Goal: Transaction & Acquisition: Purchase product/service

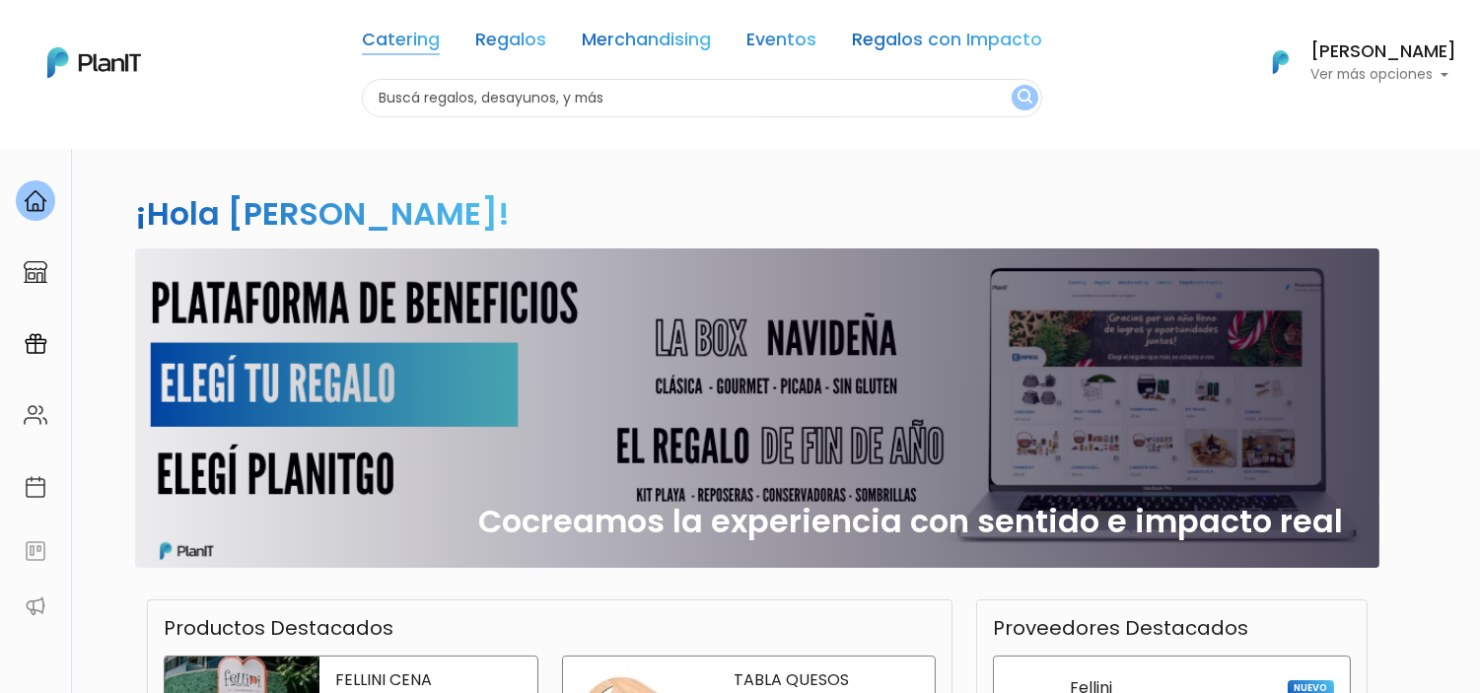
click at [439, 47] on link "Catering" at bounding box center [401, 44] width 78 height 24
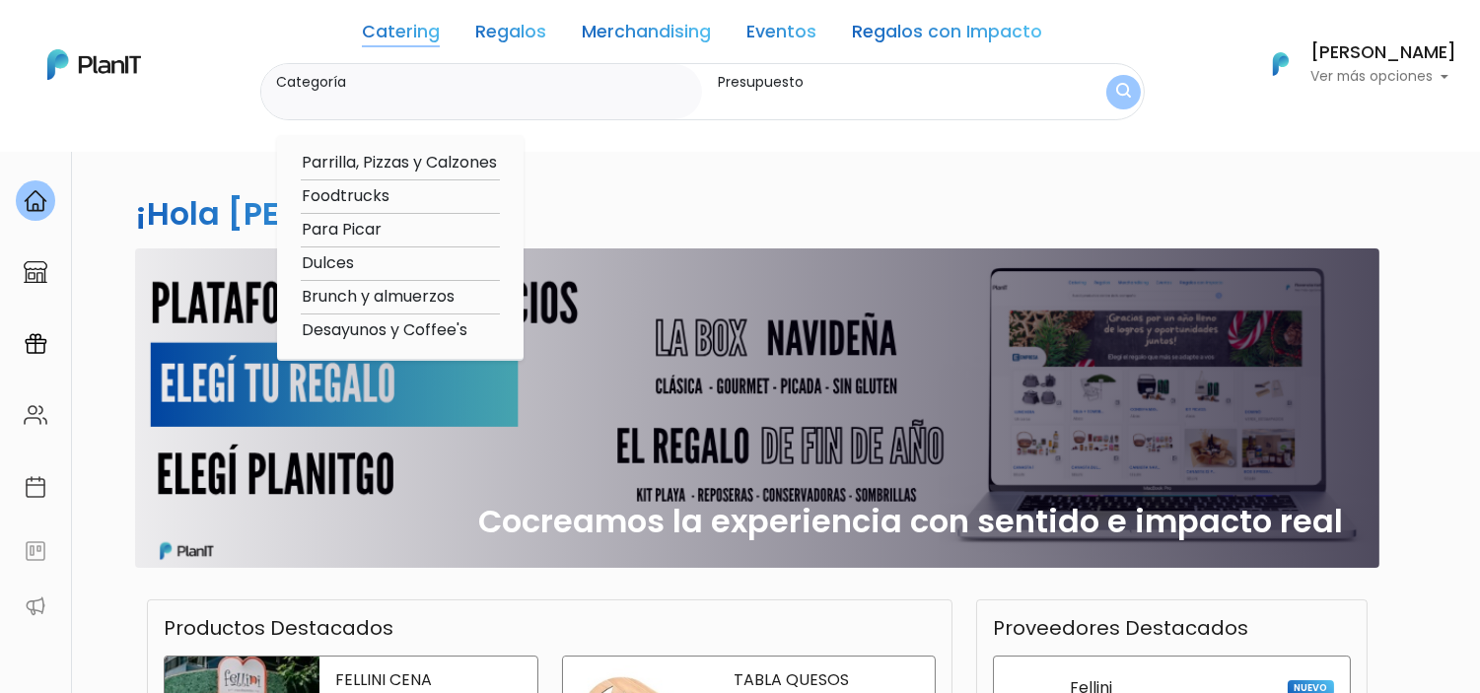
click at [404, 322] on option "Desayunos y Coffee's" at bounding box center [400, 331] width 199 height 25
type input "Desayunos y Coffee's"
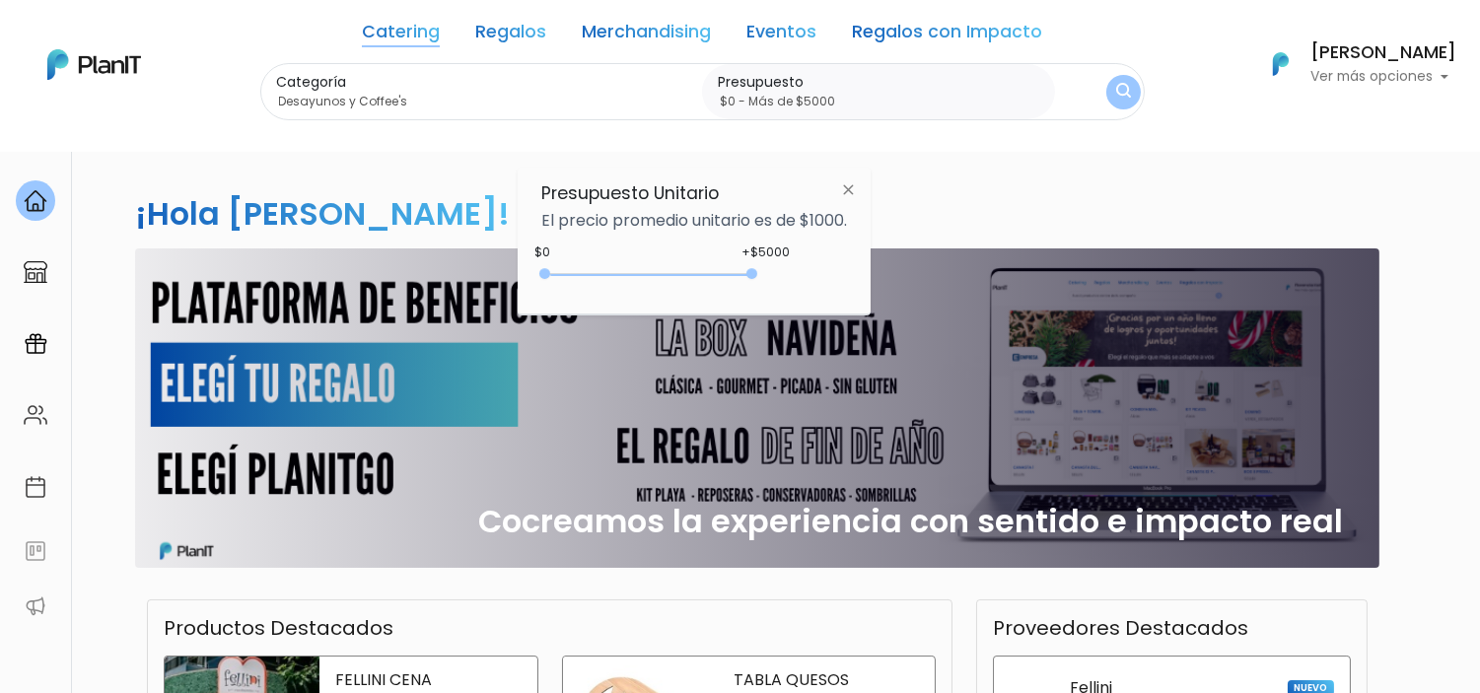
type input "$0 - Más de $5000"
drag, startPoint x: 582, startPoint y: 273, endPoint x: 765, endPoint y: 269, distance: 183.5
click at [765, 269] on div "+$5000 $0 0 : 5000 0 5000 0,5000" at bounding box center [694, 277] width 306 height 39
click at [1105, 99] on form "Categoría Desayunos y Coffee's Parrilla, Pizzas y Calzones Foodtrucks Para Pica…" at bounding box center [702, 92] width 885 height 58
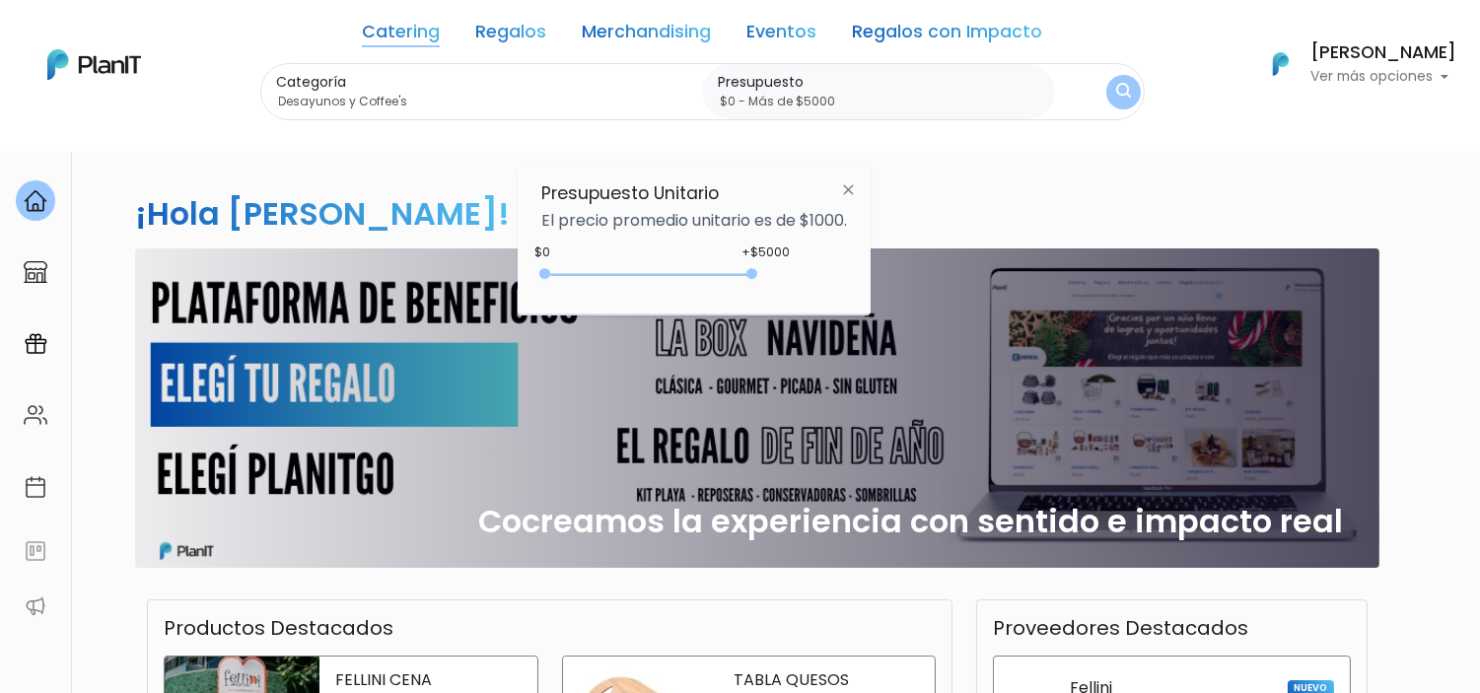
click at [1114, 93] on img "submit" at bounding box center [1122, 93] width 21 height 27
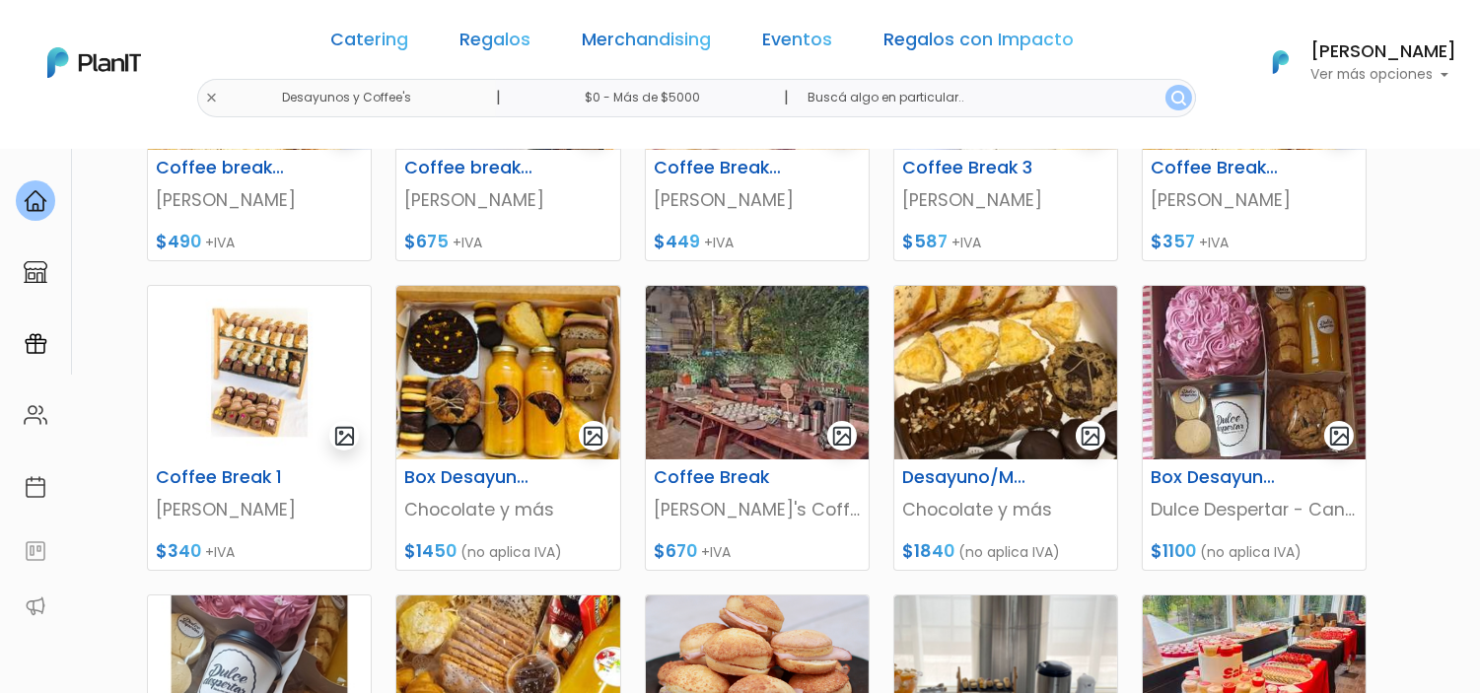
scroll to position [470, 0]
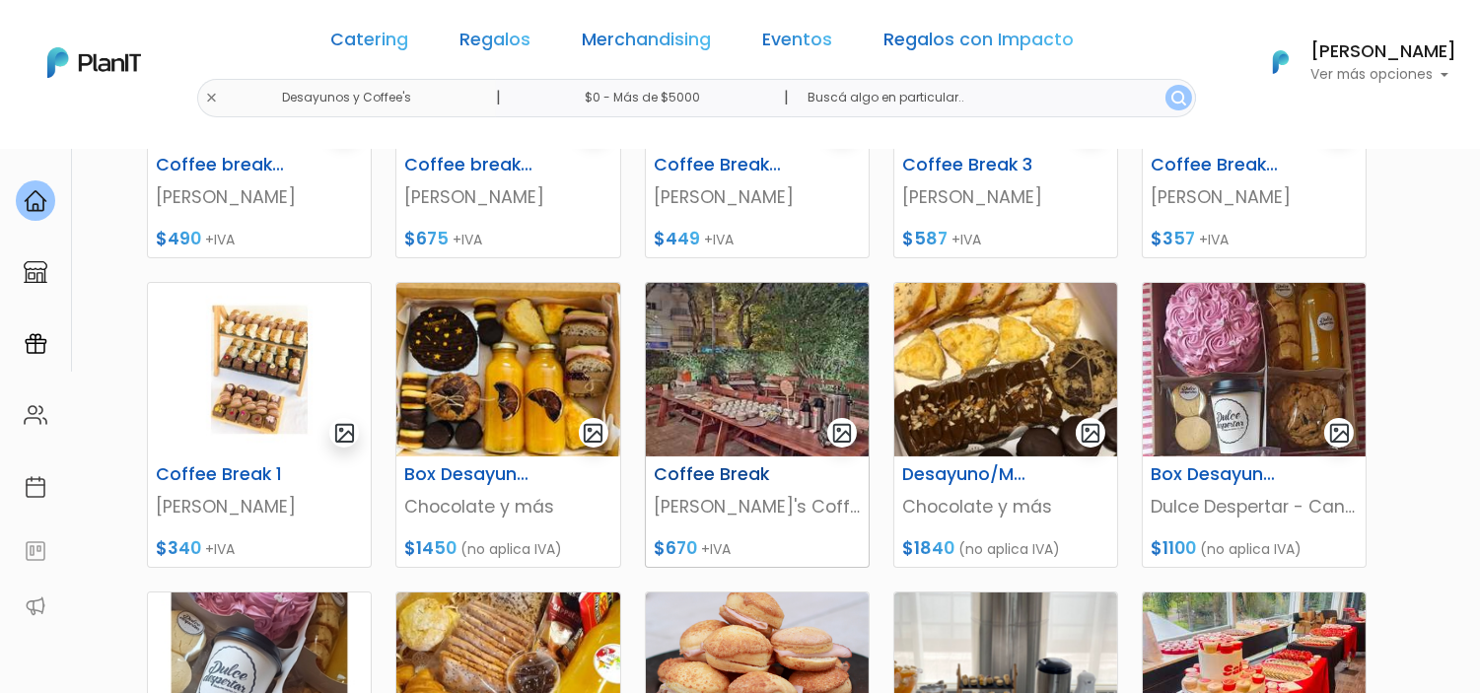
click at [742, 504] on p "Valentino's Coffee" at bounding box center [757, 507] width 207 height 26
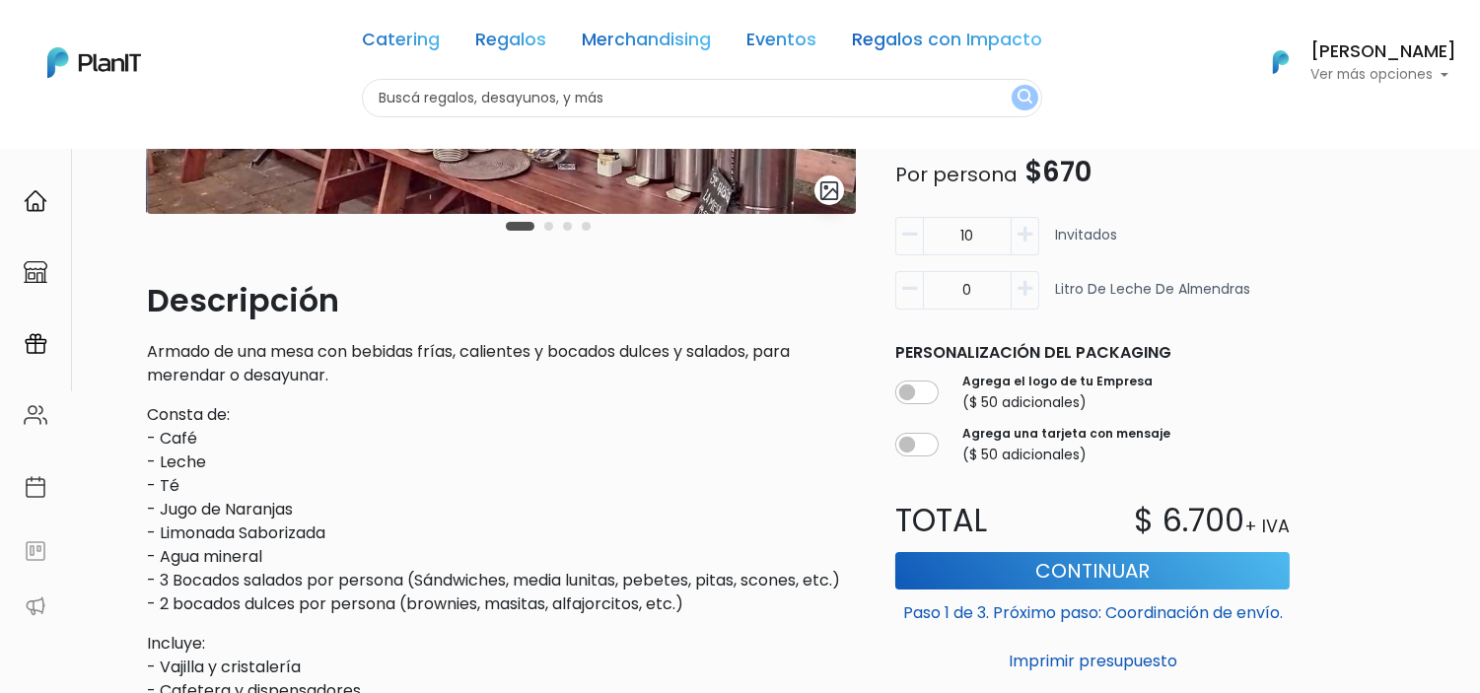
scroll to position [455, 0]
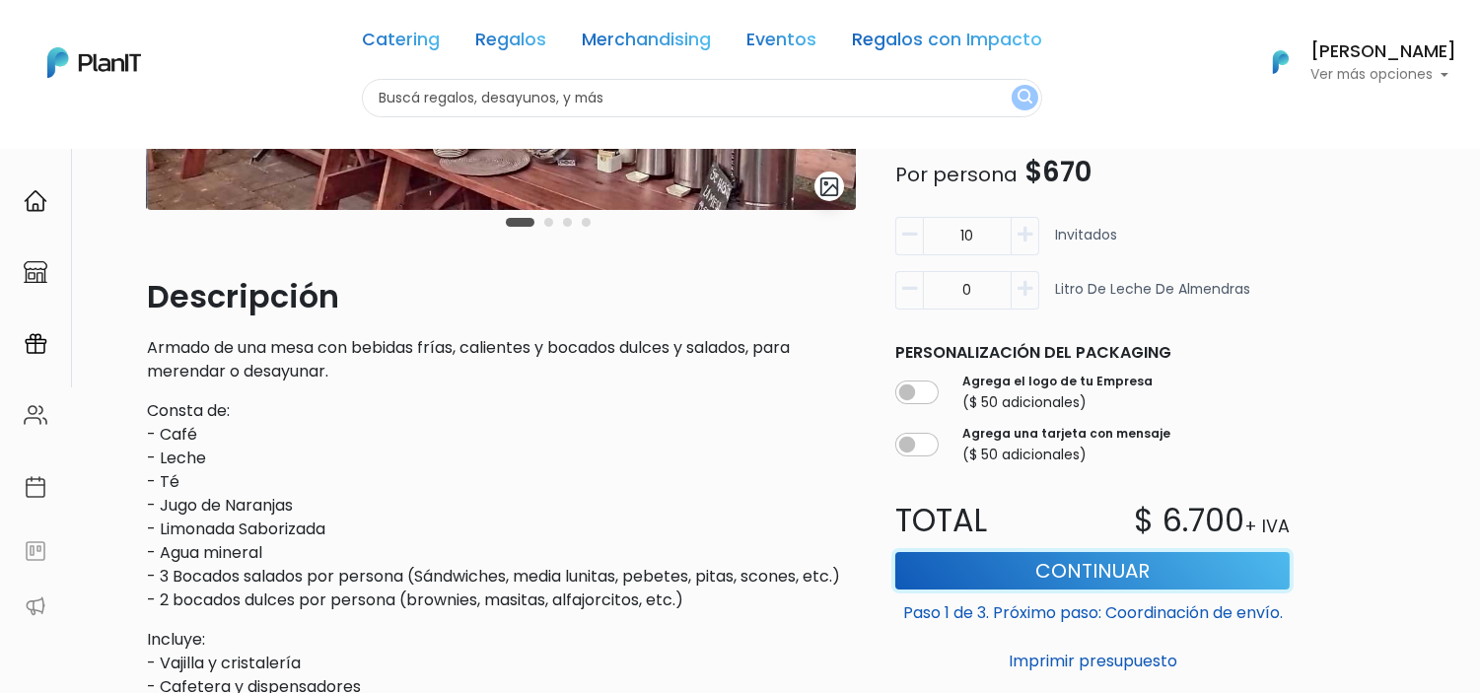
click at [1165, 563] on button "Continuar" at bounding box center [1092, 570] width 395 height 37
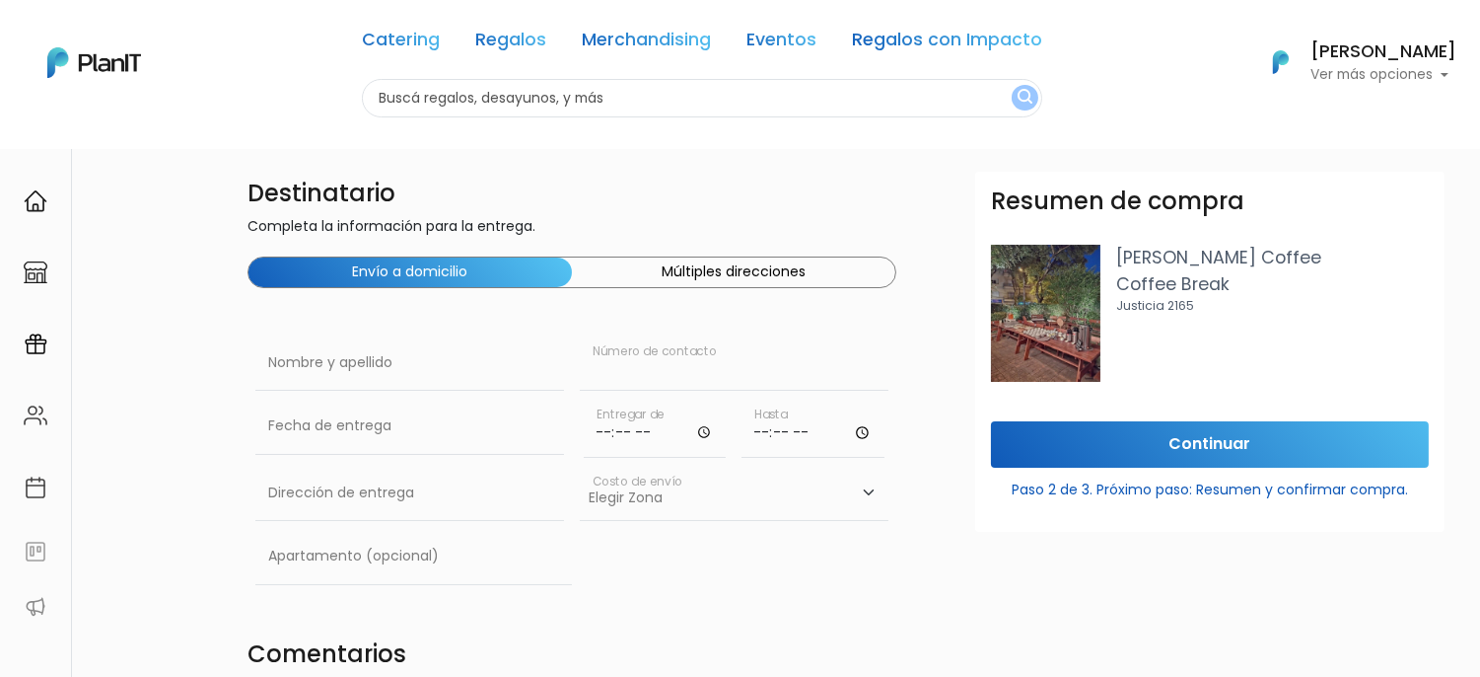
click at [632, 380] on input "text" at bounding box center [734, 362] width 309 height 55
type input "(+598) 095407565"
click at [439, 387] on input "text" at bounding box center [409, 362] width 309 height 55
type input "[PERSON_NAME]"
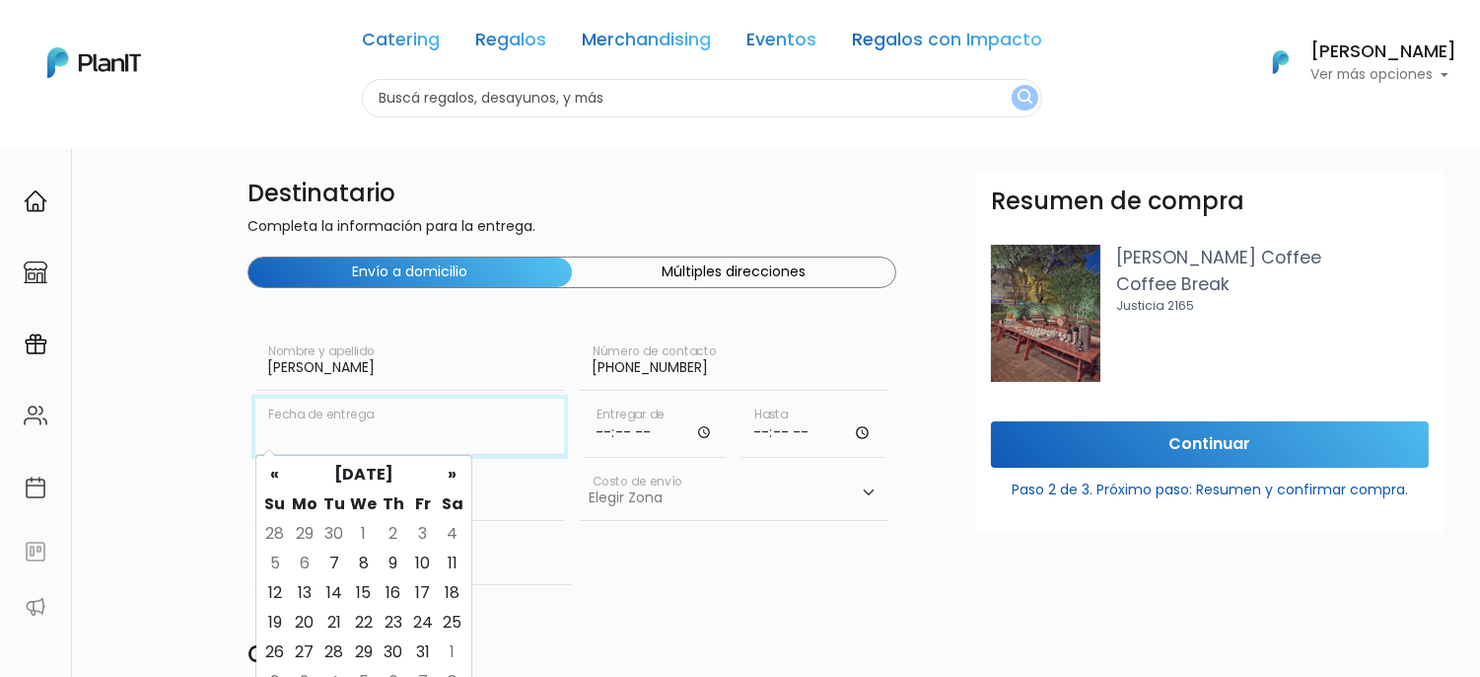
click at [434, 432] on input "text" at bounding box center [409, 425] width 309 height 55
click at [360, 562] on td "8" at bounding box center [364, 563] width 30 height 30
type input "08/10/2025"
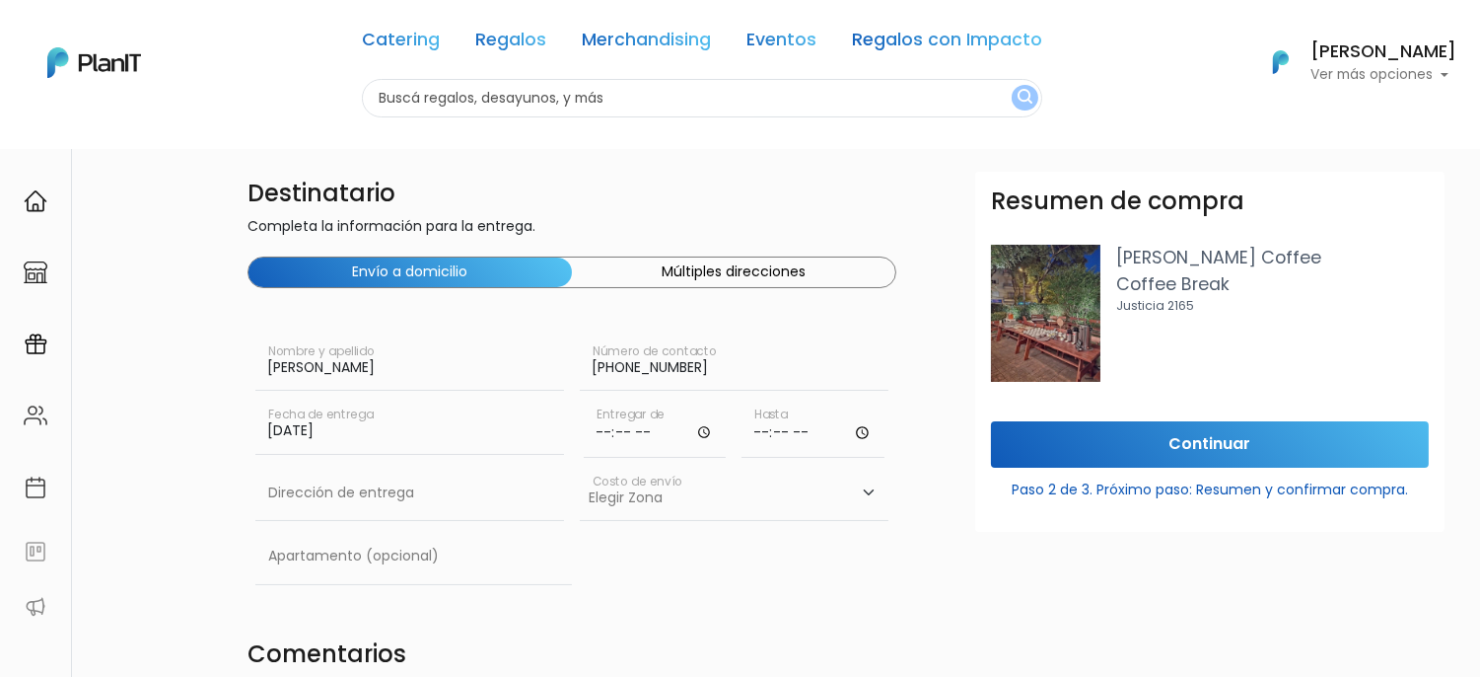
click at [703, 434] on input "time" at bounding box center [655, 427] width 143 height 59
click at [619, 434] on input "time" at bounding box center [655, 427] width 143 height 59
click at [604, 434] on input "time" at bounding box center [655, 427] width 143 height 59
type input "10:00"
click at [754, 435] on input "time" at bounding box center [813, 427] width 143 height 59
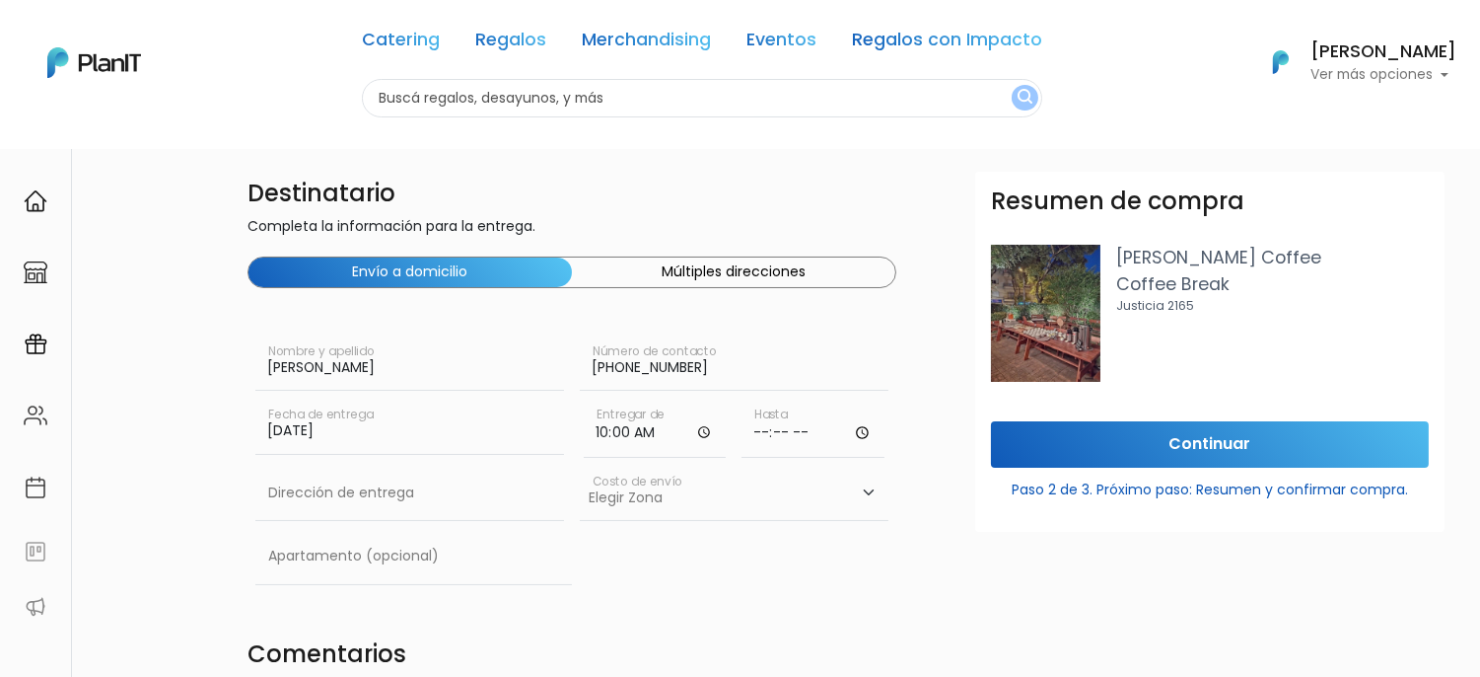
type input "11:00"
click at [497, 498] on input "text" at bounding box center [409, 492] width 309 height 55
type input "Rambla Baltazar Brum 3028"
click at [648, 493] on select "Elegir Zona Zona américa- $600 Oficina- $0 Montevideo- $250" at bounding box center [734, 492] width 309 height 55
select select "10"
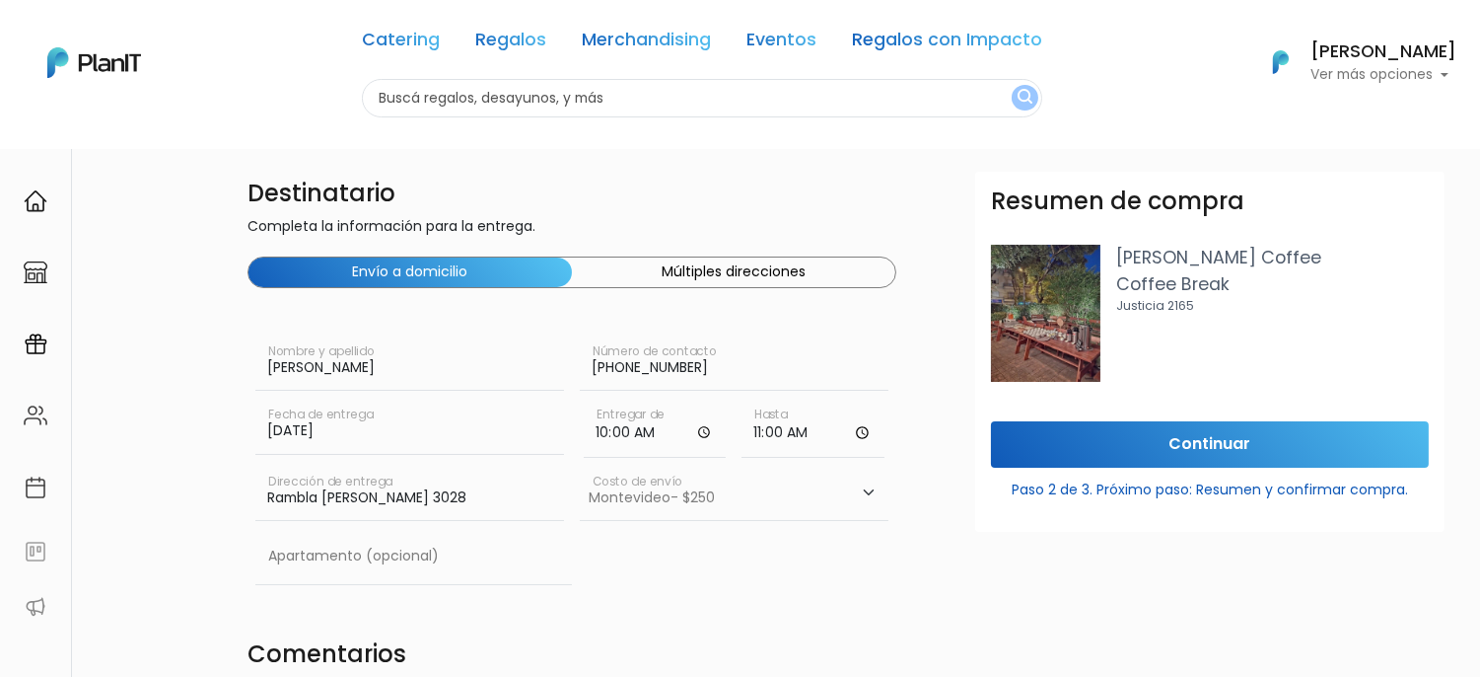
click at [580, 465] on select "Elegir Zona Zona américa- $600 Oficina- $0 Montevideo- $250" at bounding box center [734, 492] width 309 height 55
click at [269, 583] on input "text" at bounding box center [413, 556] width 317 height 55
click at [220, 568] on div "Destinatario Completa la información para la entrega. Envío a domicilio Múltipl…" at bounding box center [807, 591] width 1345 height 838
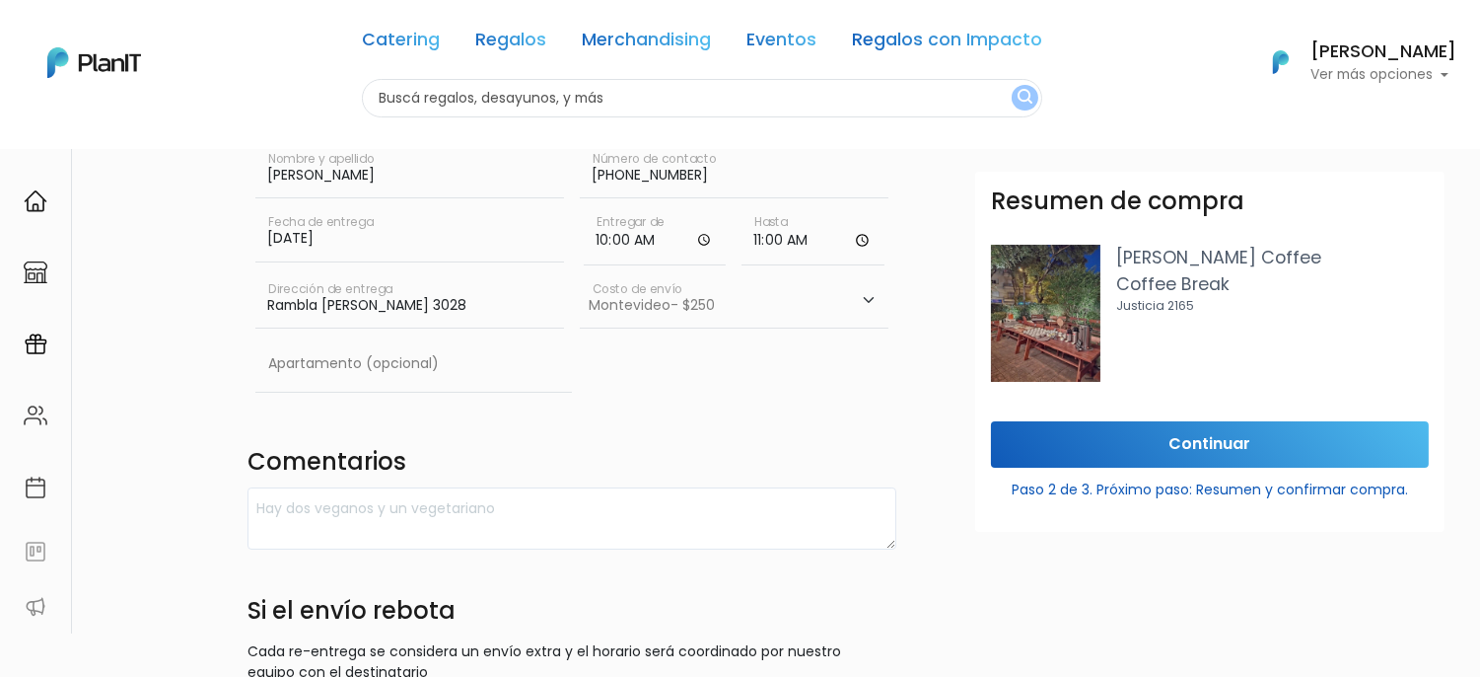
scroll to position [219, 0]
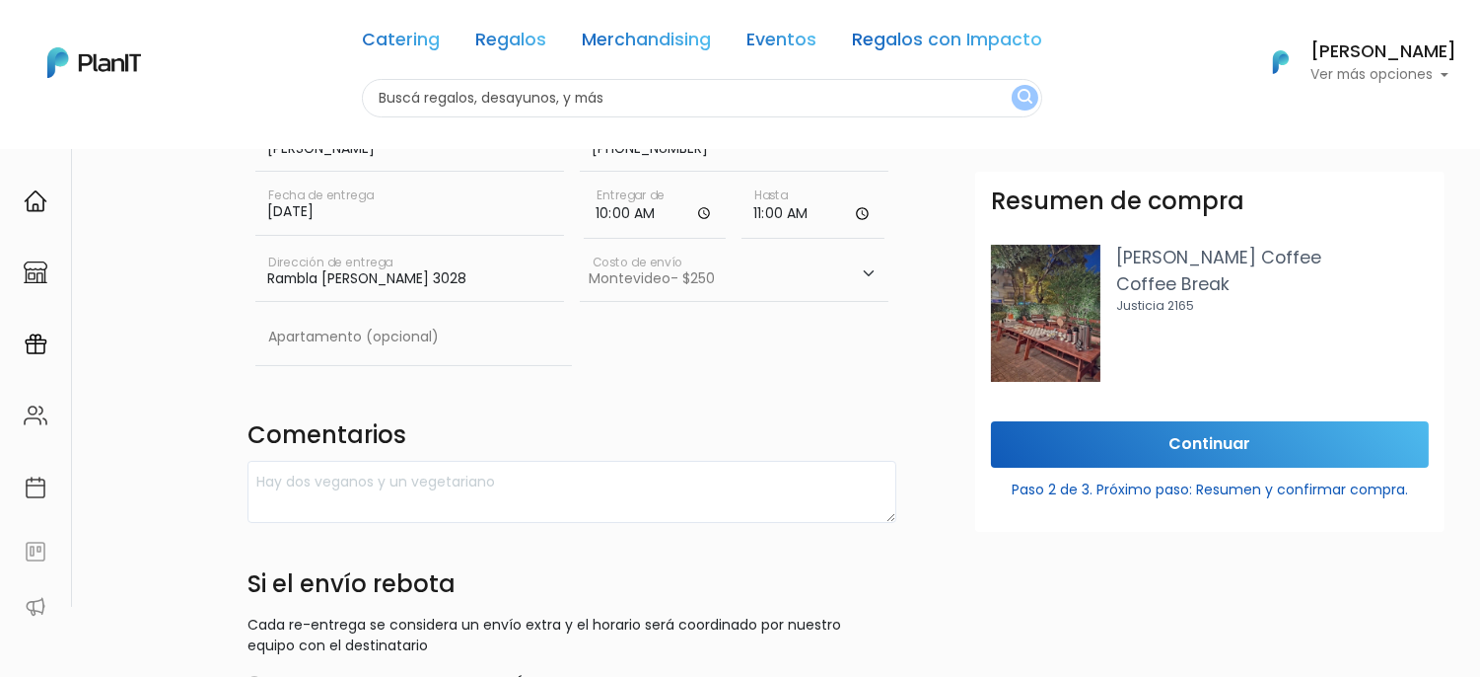
click at [393, 281] on input "Rambla Baltazar Brum 3028" at bounding box center [409, 274] width 309 height 55
click at [219, 394] on div "Destinatario Completa la información para la entrega. Envío a domicilio Múltipl…" at bounding box center [807, 372] width 1345 height 838
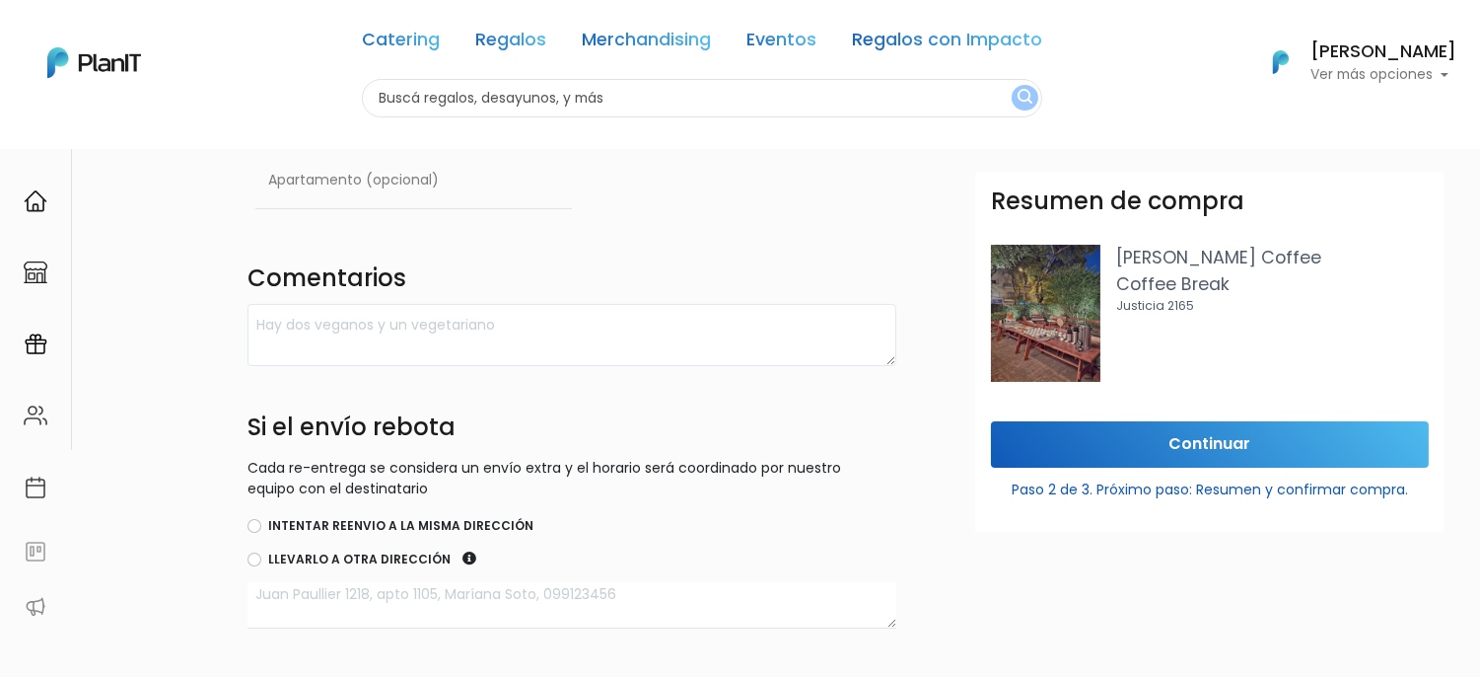
scroll to position [394, 0]
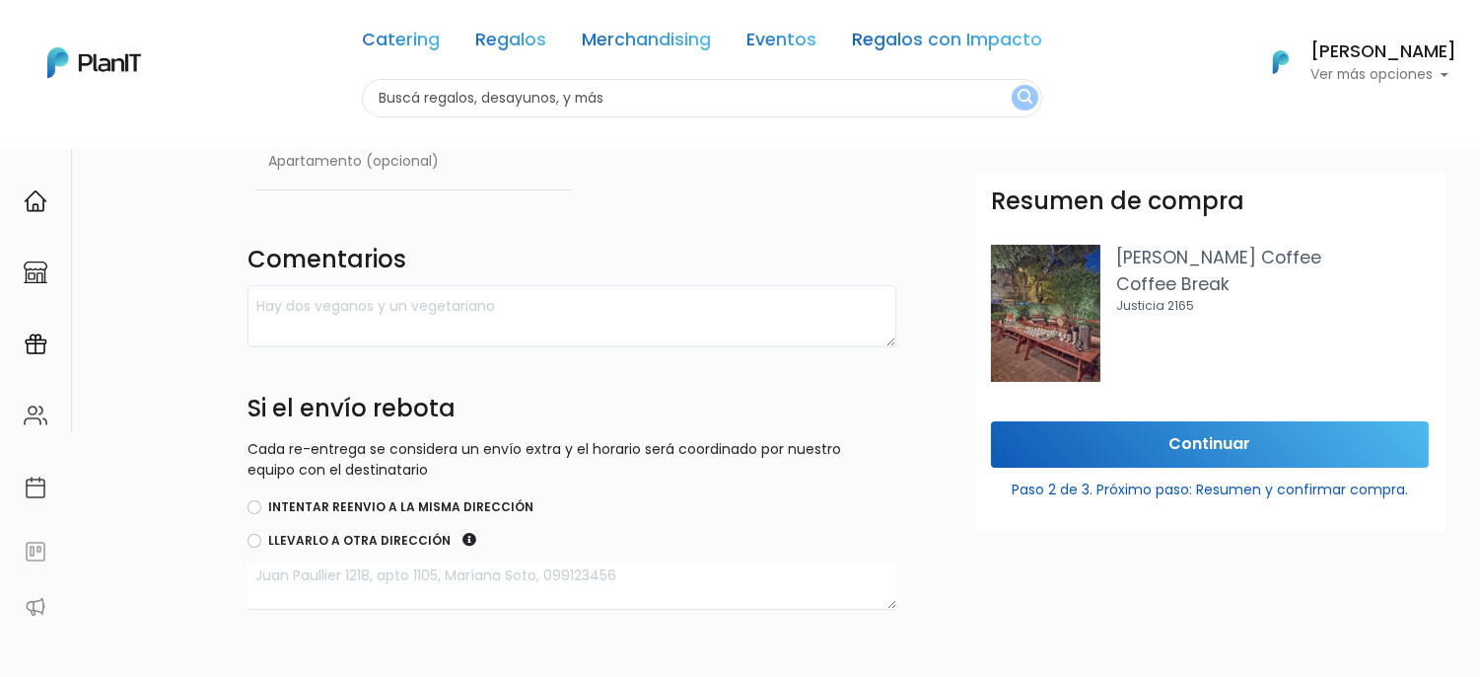
click at [263, 505] on div "Intentar reenvio a la misma dirección" at bounding box center [572, 508] width 649 height 24
click at [257, 542] on input "Llevarlo a otra dirección" at bounding box center [255, 541] width 14 height 14
radio input "true"
click at [309, 596] on textarea at bounding box center [572, 586] width 649 height 46
paste textarea "Rambla Baltazar Brum 3028"
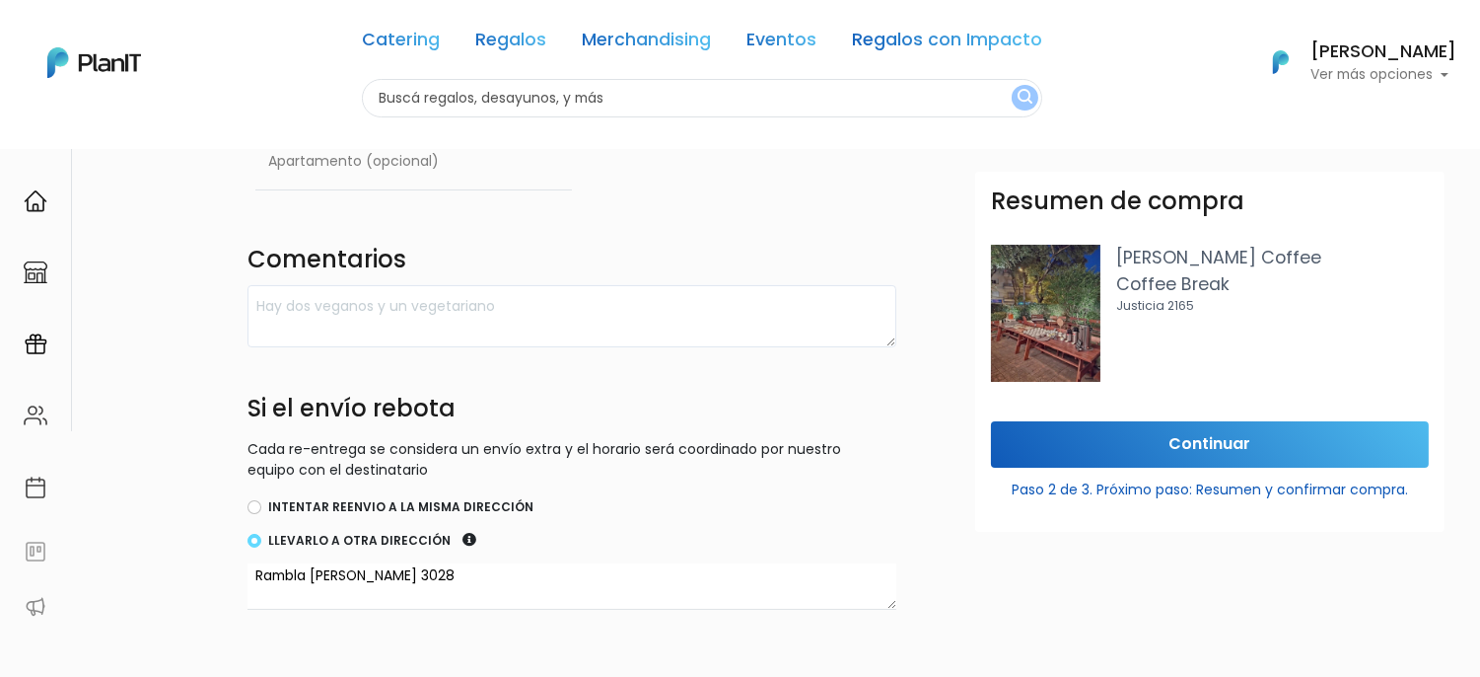
type textarea "Rambla Baltazar Brum 3028"
click at [1313, 449] on input "Continuar" at bounding box center [1210, 444] width 438 height 46
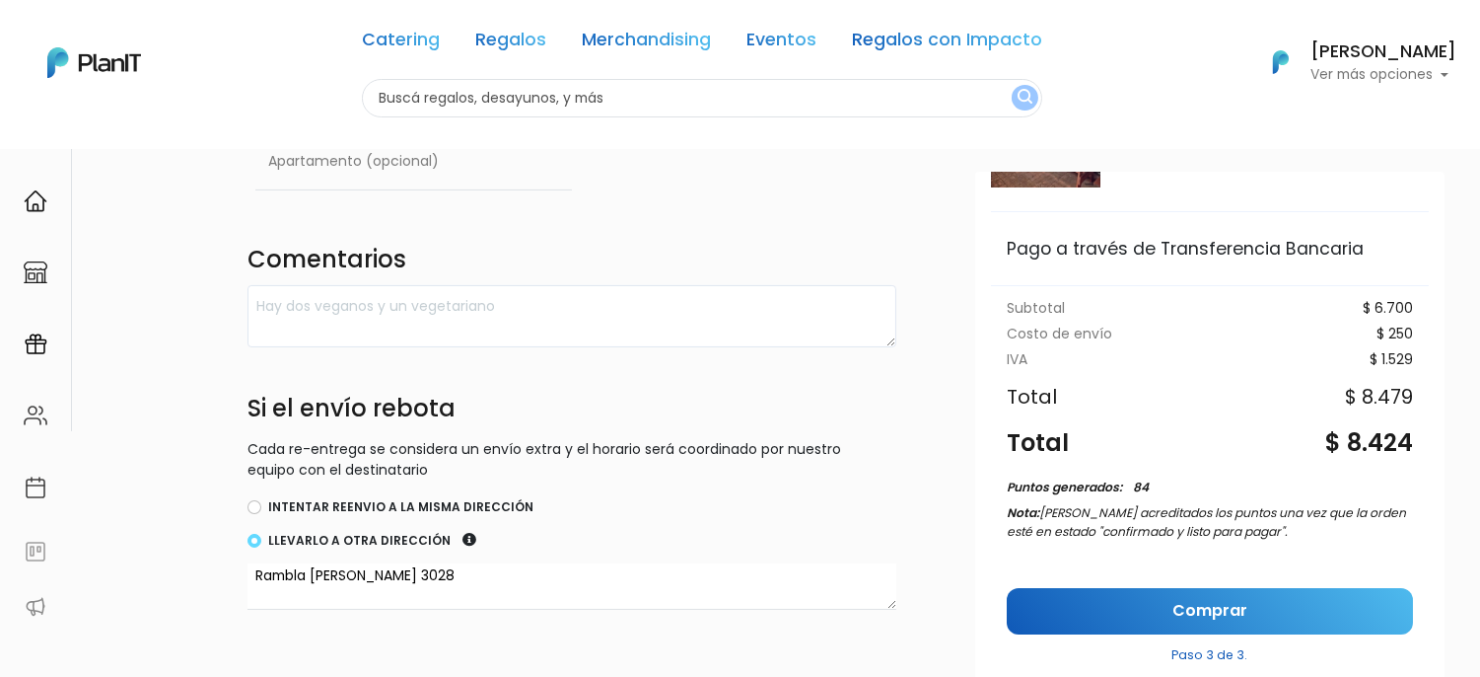
scroll to position [198, 0]
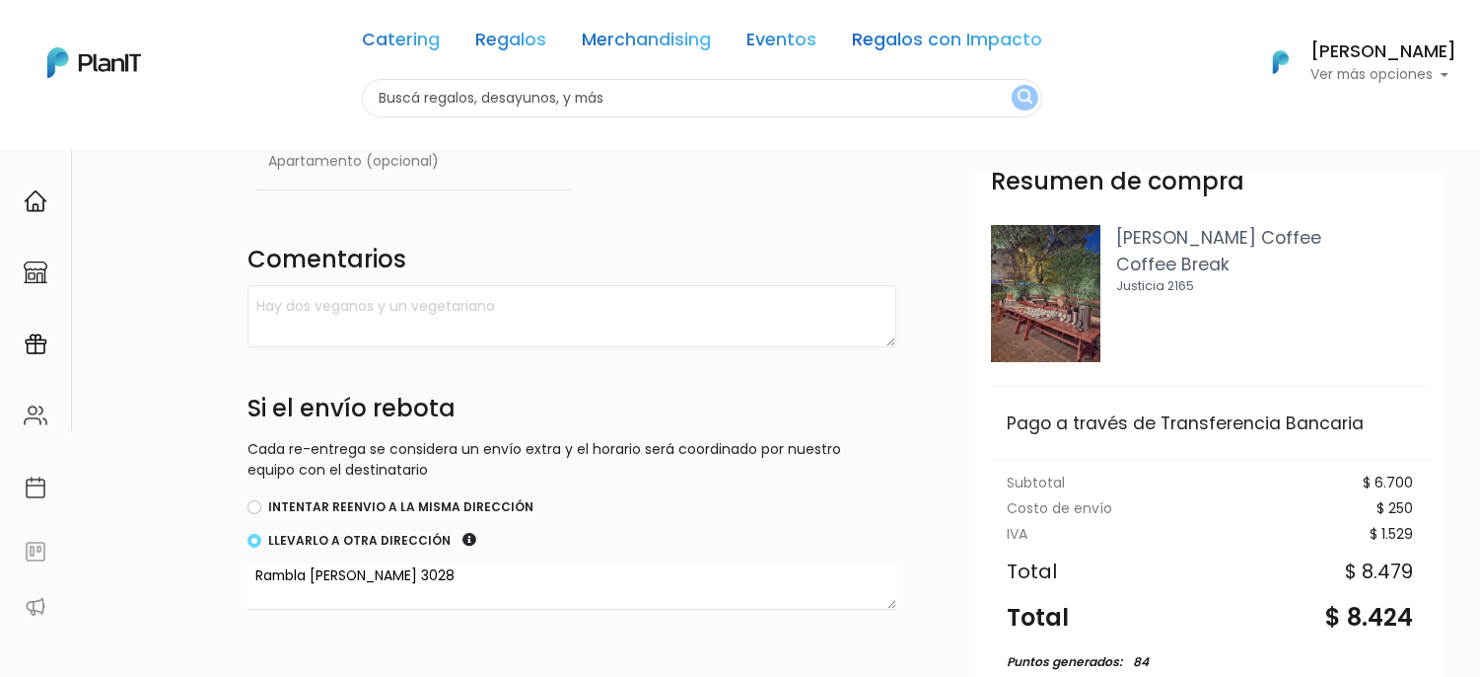
scroll to position [0, 0]
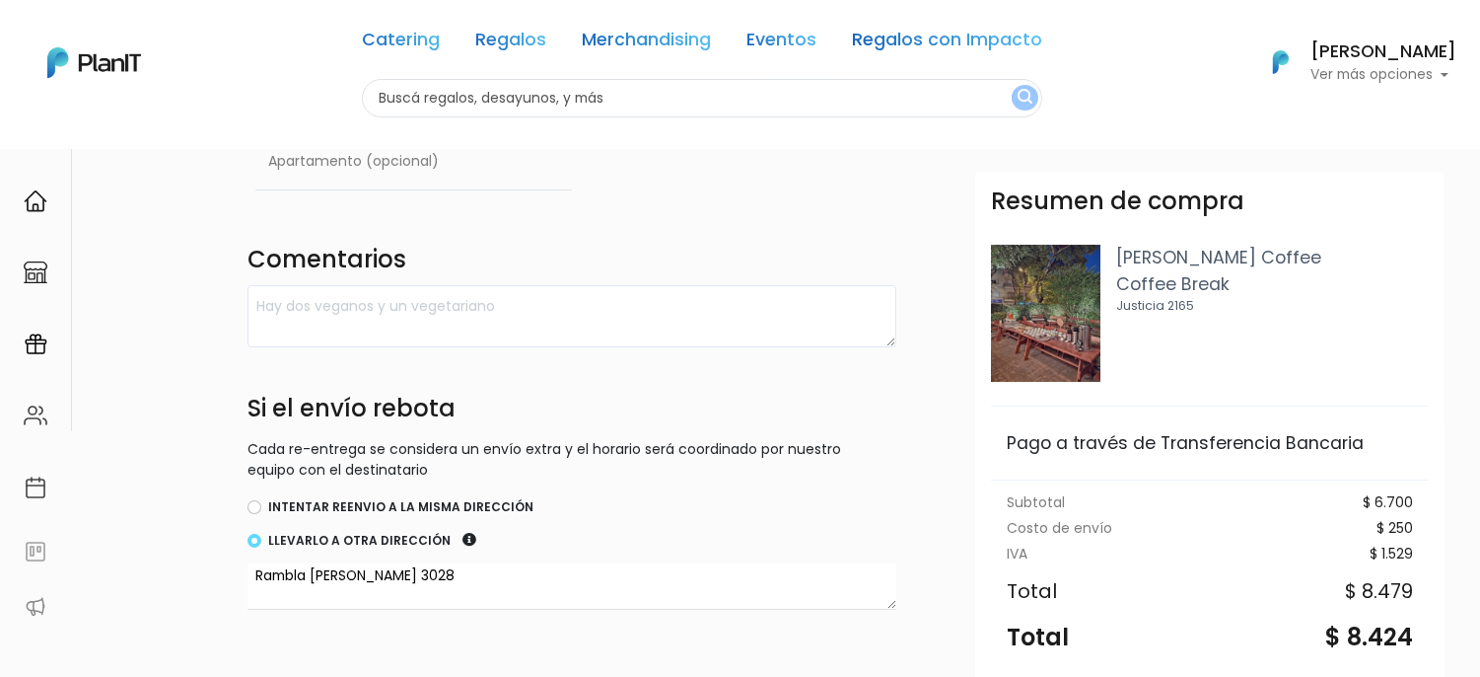
click at [913, 217] on form "Destinatario Completa la información para la entrega. Envío a domicilio Múltipl…" at bounding box center [920, 196] width 1345 height 838
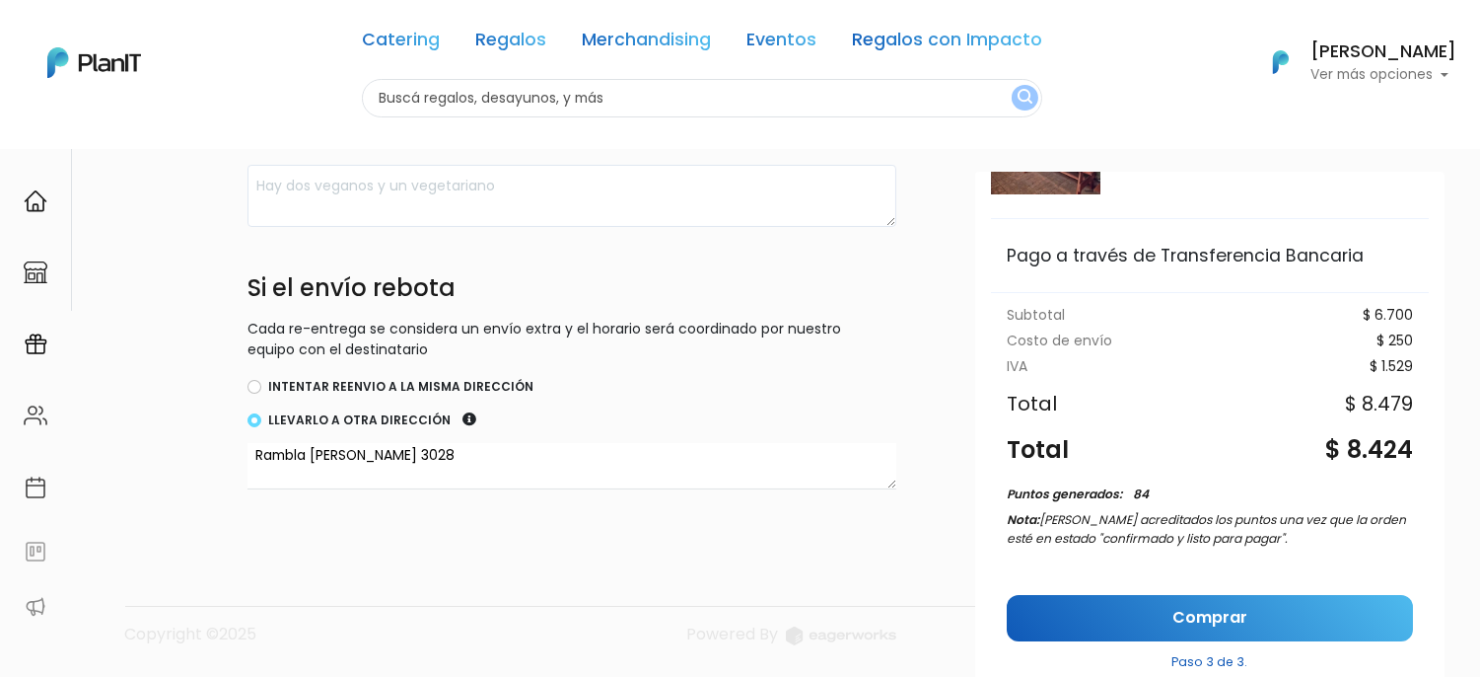
scroll to position [235, 0]
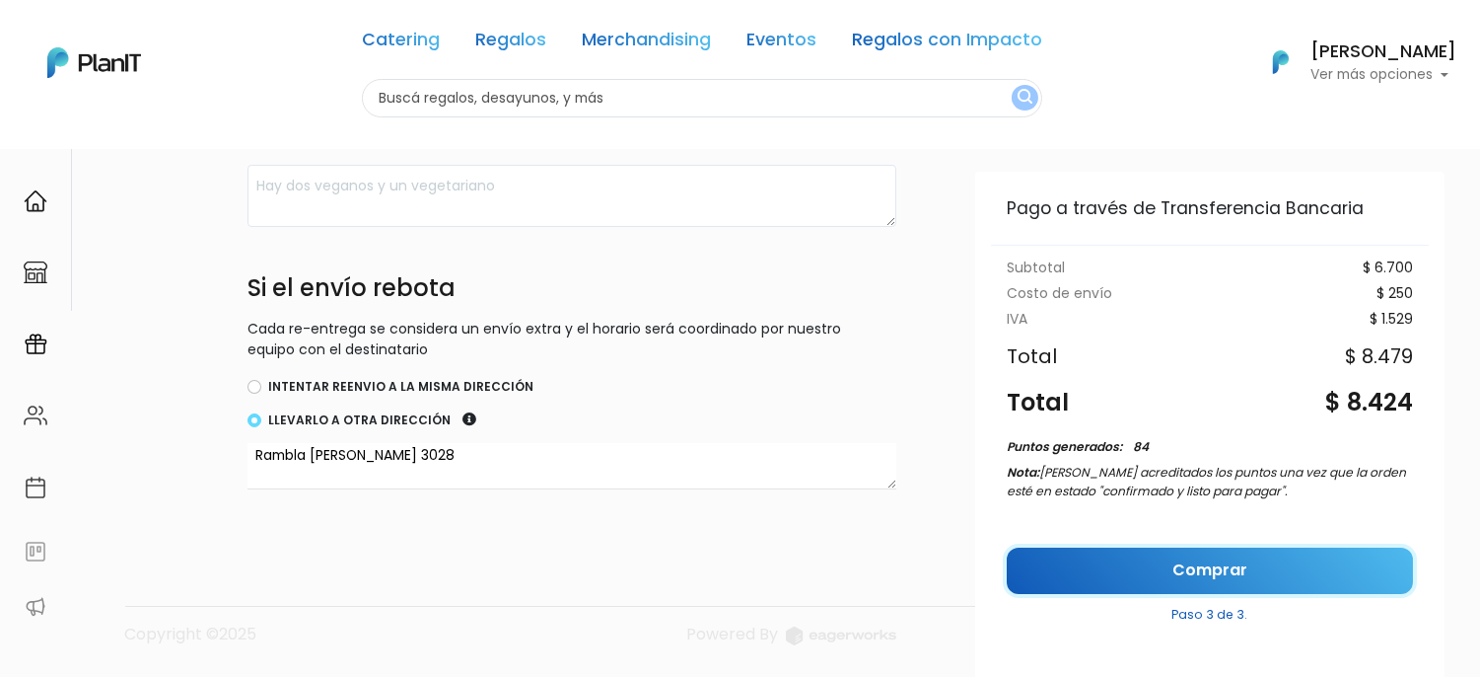
click at [1225, 563] on link "Comprar" at bounding box center [1210, 570] width 406 height 46
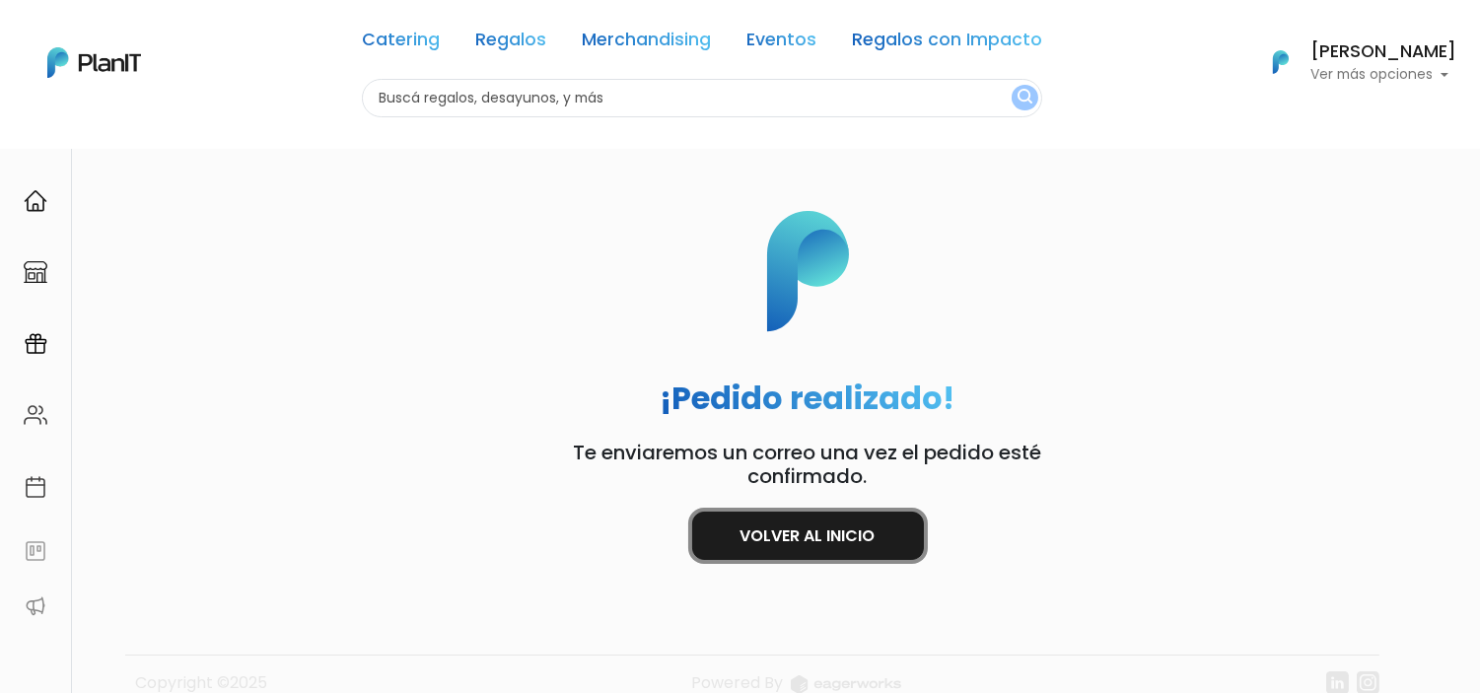
click at [890, 534] on link "Volver al inicio" at bounding box center [808, 536] width 232 height 48
